Goal: Task Accomplishment & Management: Use online tool/utility

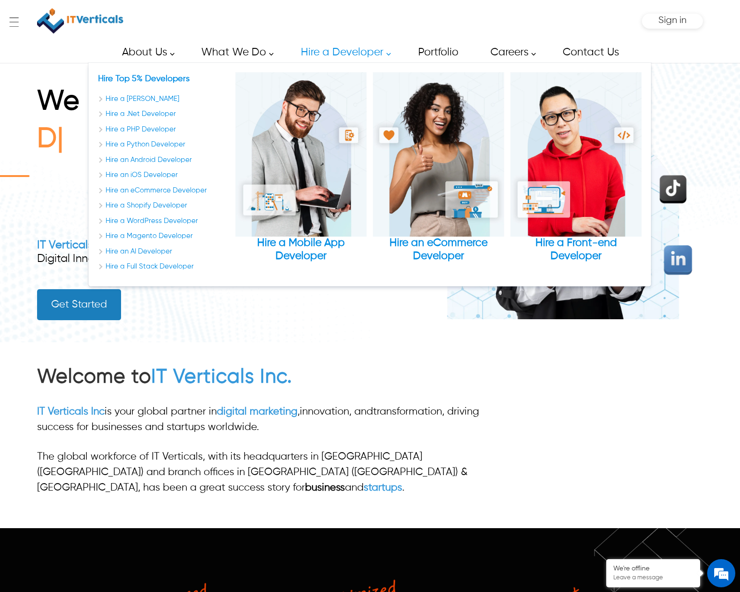
click at [323, 54] on link "Hire a Developer" at bounding box center [343, 52] width 106 height 21
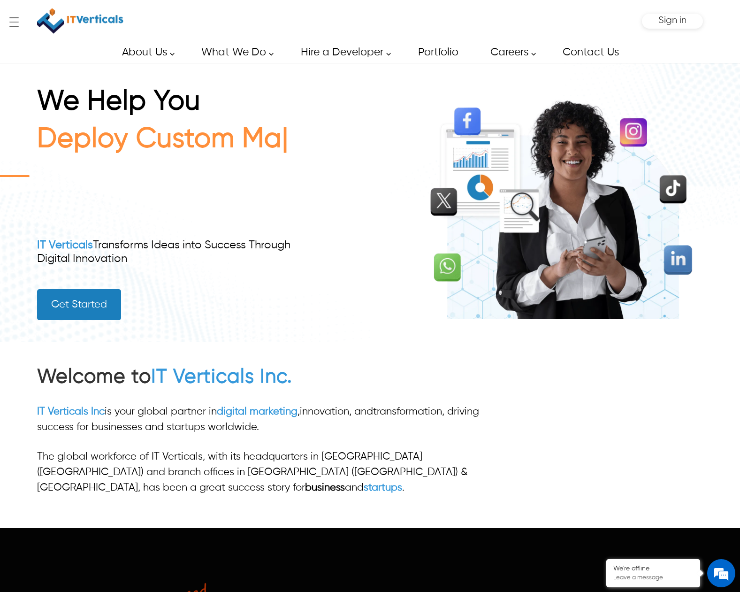
click at [73, 375] on h2 "Welcome to IT Verticals Inc." at bounding box center [270, 377] width 467 height 26
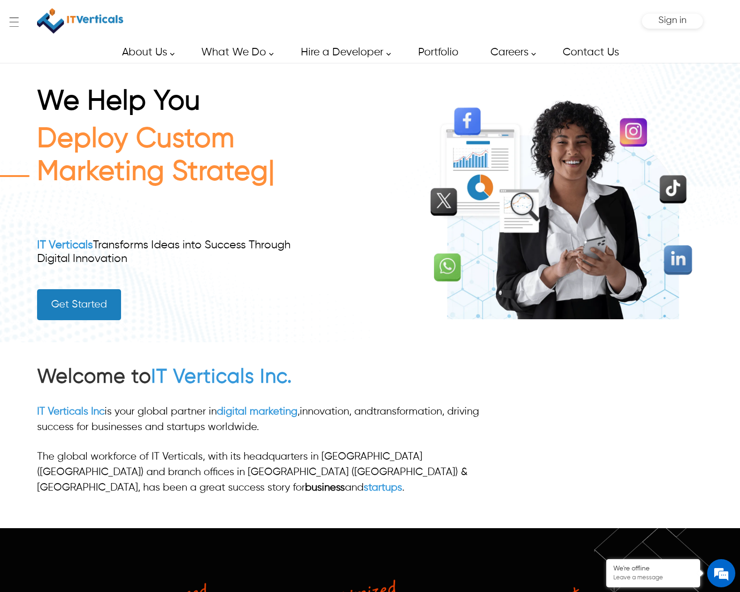
click at [44, 427] on p "IT Verticals Inc is your global partner in digital marketing , innovation , and…" at bounding box center [270, 419] width 467 height 31
click at [82, 307] on link "Get Started" at bounding box center [79, 304] width 84 height 31
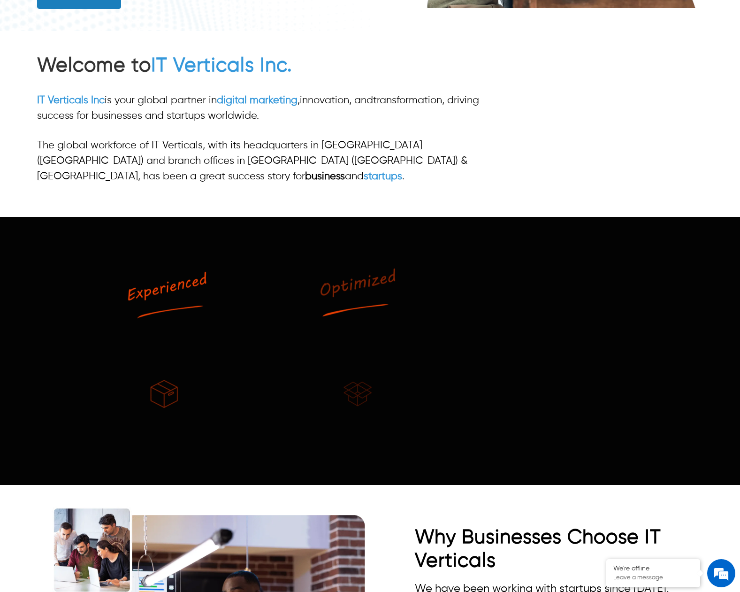
scroll to position [334, 0]
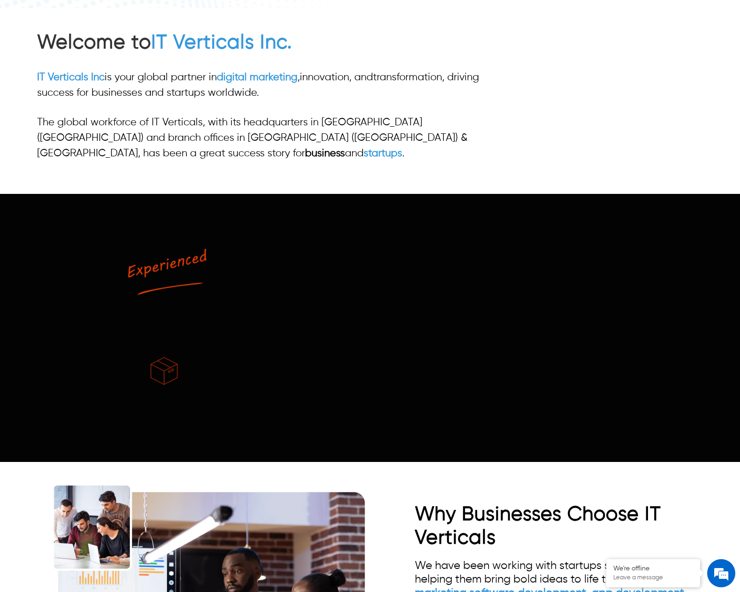
click at [137, 258] on img at bounding box center [370, 328] width 740 height 268
click at [455, 505] on strong "Why Businesses Choose IT Verticals" at bounding box center [538, 526] width 246 height 43
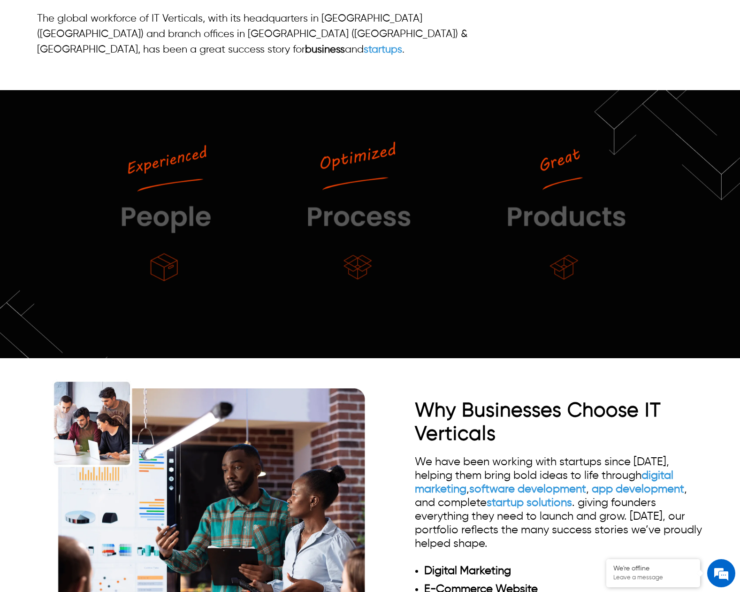
scroll to position [479, 0]
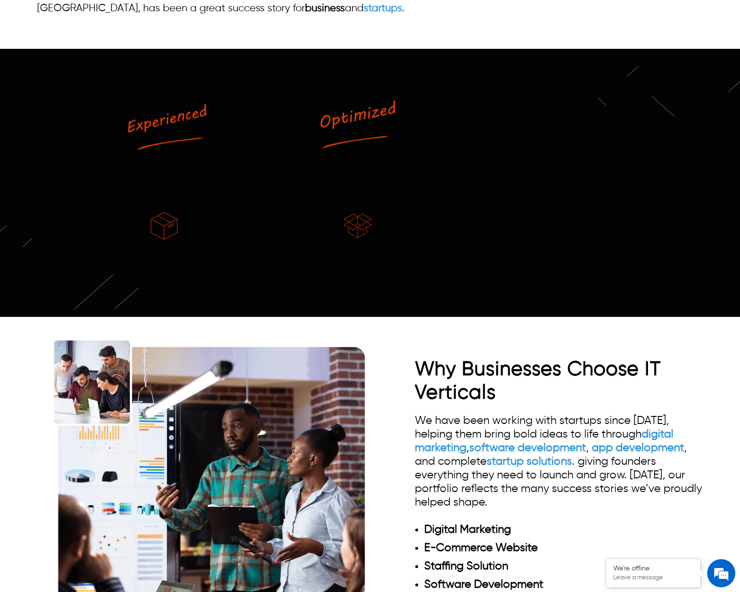
click at [453, 463] on div "We have been working with startups since [DATE], helping them bring bold ideas …" at bounding box center [559, 523] width 288 height 219
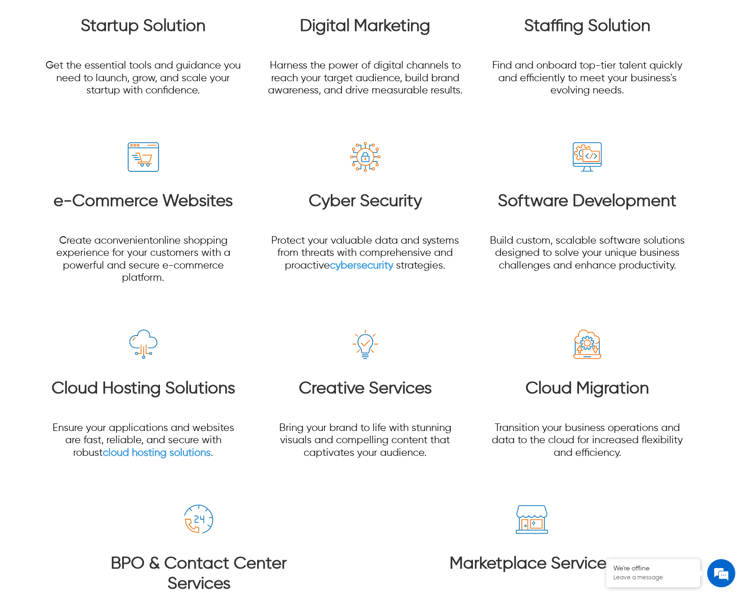
scroll to position [1262, 0]
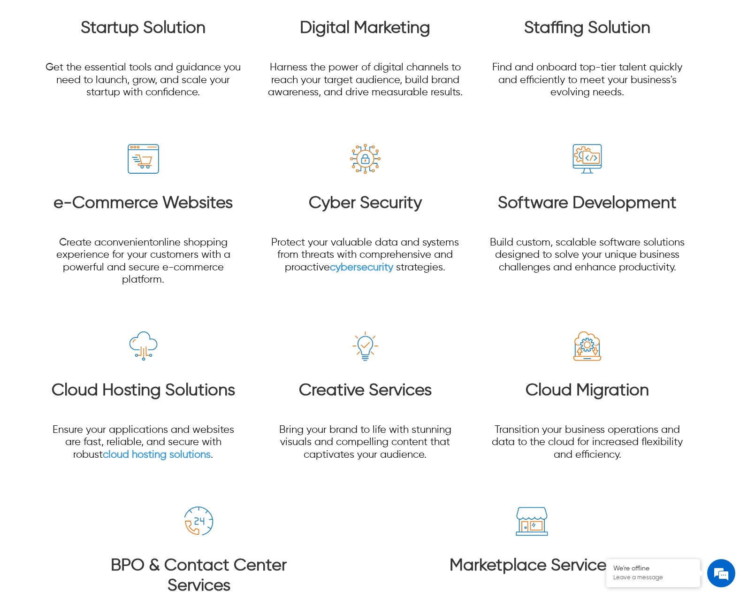
click at [355, 382] on link "Creative Services" at bounding box center [365, 390] width 133 height 17
click at [324, 424] on p "Bring your brand to life with stunning visuals and compelling content that capt…" at bounding box center [366, 442] width 200 height 37
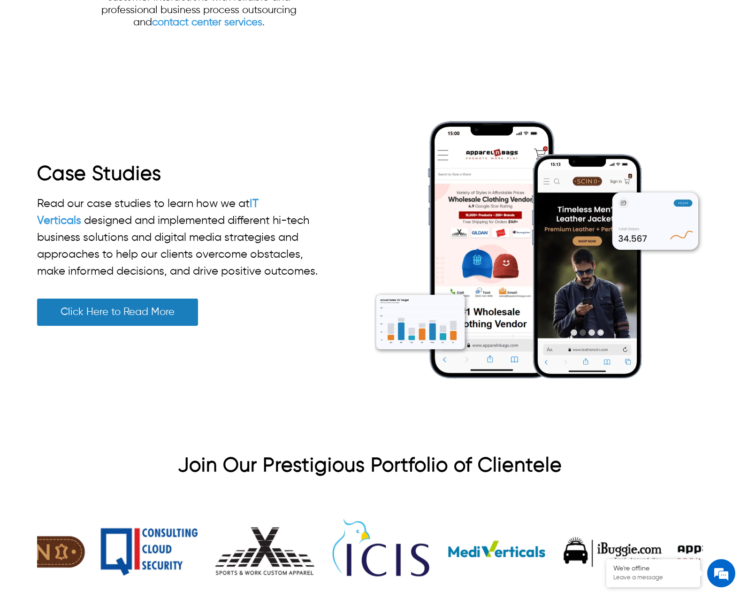
scroll to position [1904, 0]
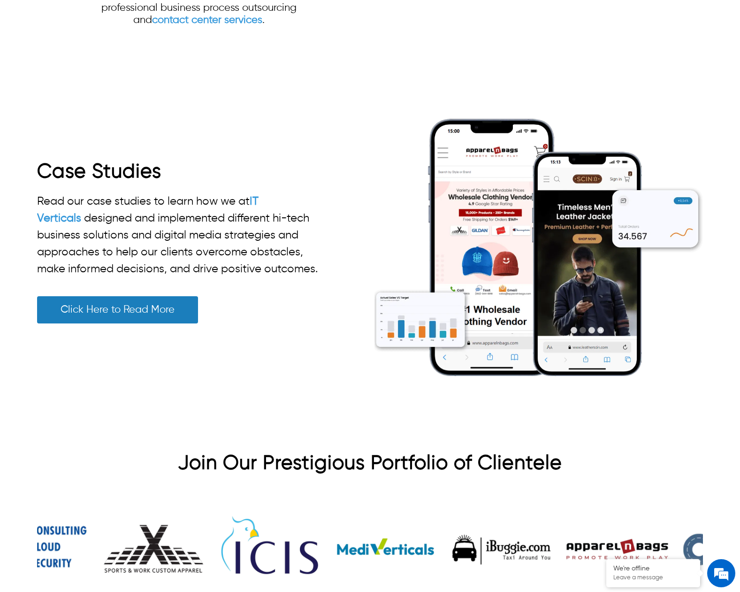
click at [248, 452] on h2 "Join Our Prestigious Portfolio of Clientele" at bounding box center [370, 466] width 666 height 28
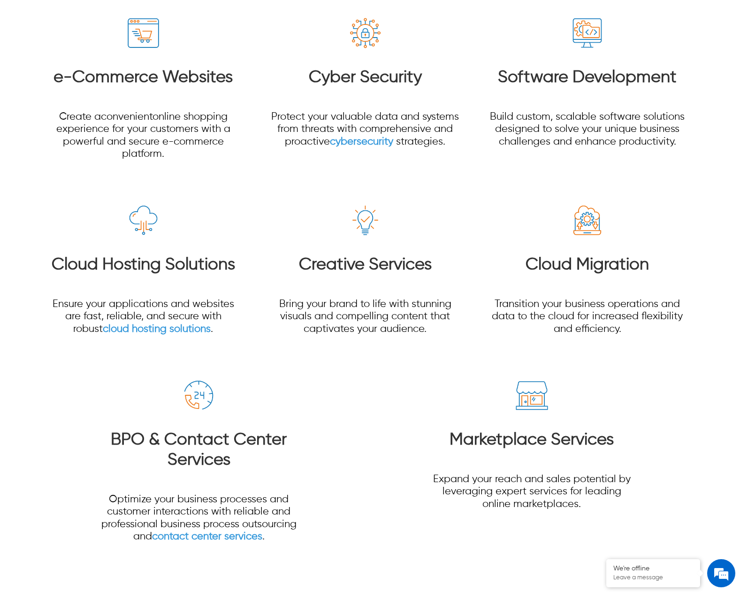
scroll to position [0, 0]
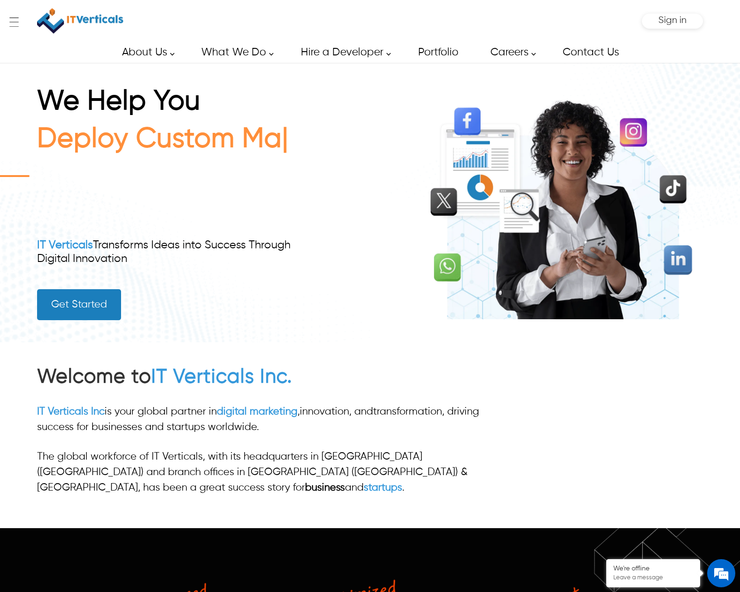
click at [703, 592] on div at bounding box center [370, 592] width 740 height 0
